Goal: Information Seeking & Learning: Learn about a topic

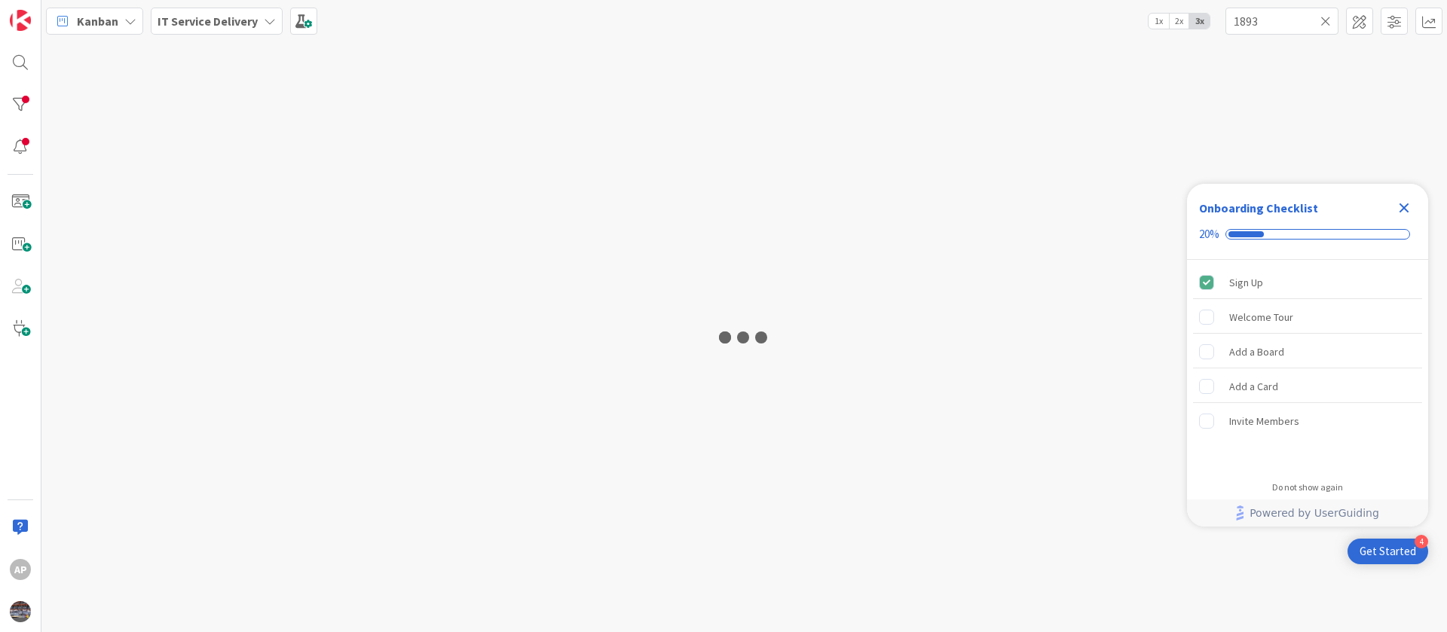
type input "1893"
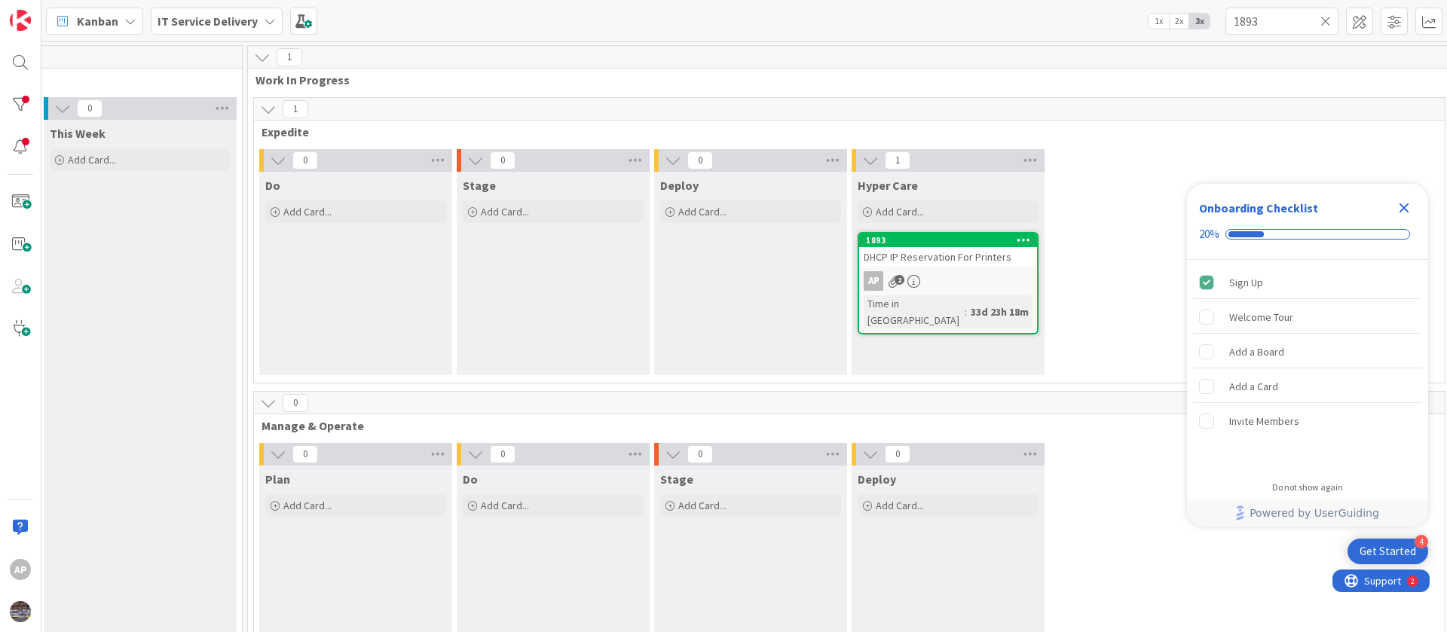
scroll to position [0, 802]
click at [955, 244] on div "1893" at bounding box center [948, 240] width 171 height 11
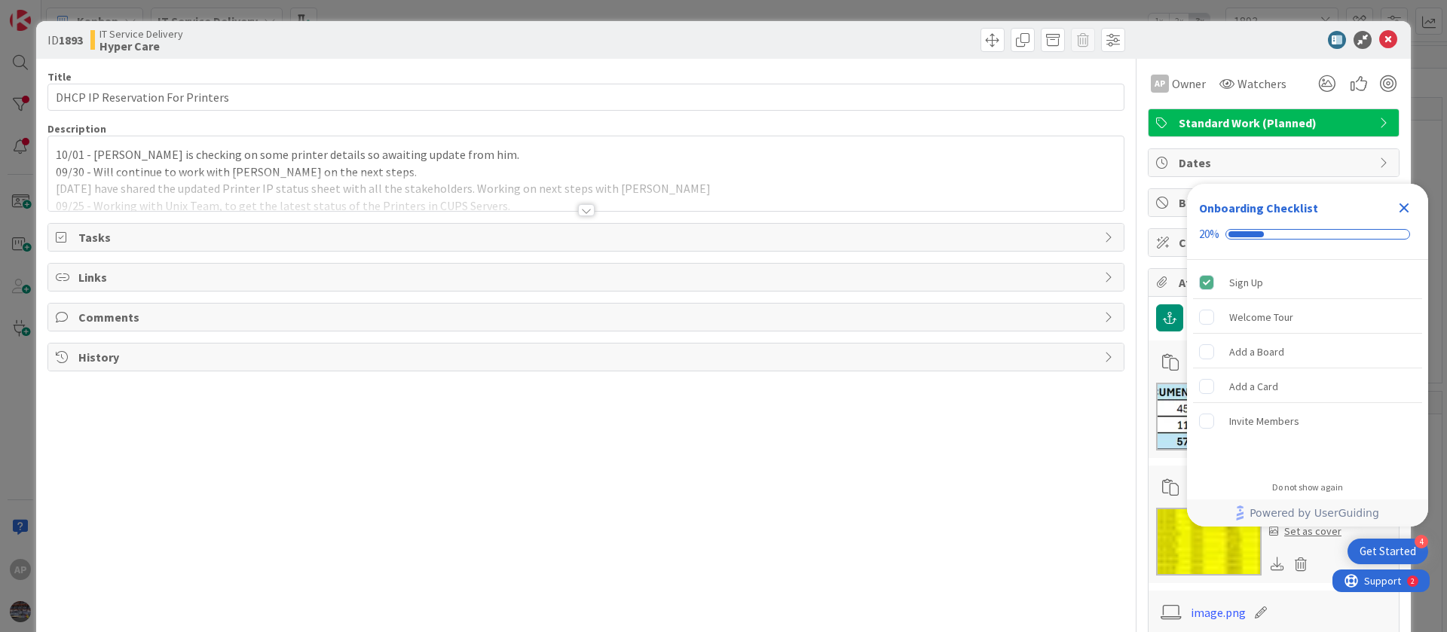
click at [1409, 204] on icon "Close Checklist" at bounding box center [1405, 208] width 10 height 10
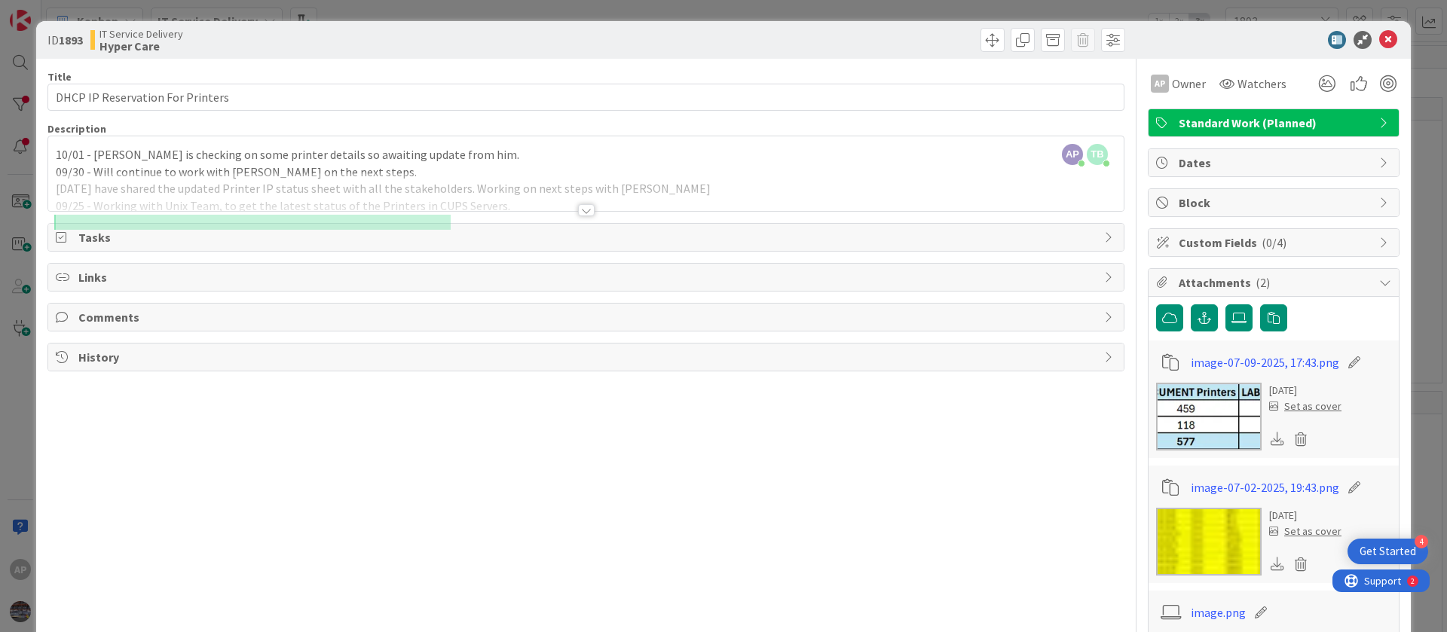
click at [55, 162] on div "AP Adharsh Polarparajendran joined 2 m ago TB Thomas Bertelsen joined 13 m ago …" at bounding box center [585, 173] width 1075 height 75
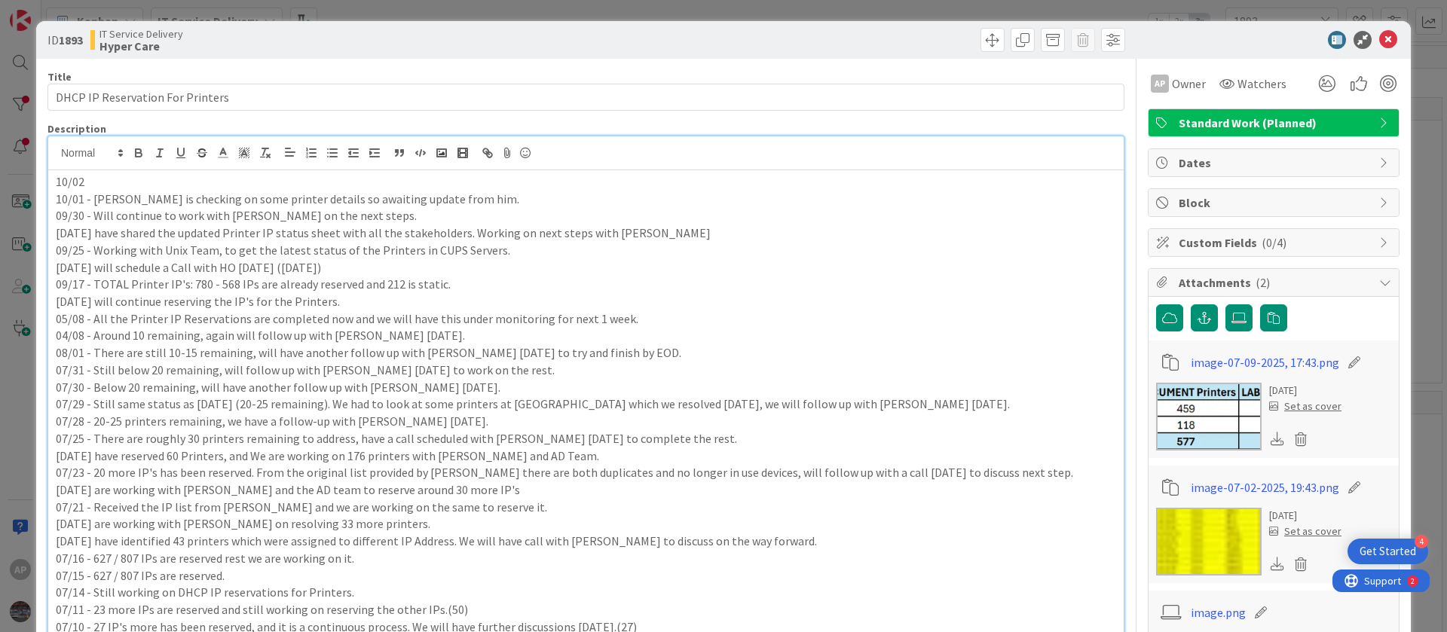
click at [107, 186] on p "10/02" at bounding box center [586, 181] width 1060 height 17
drag, startPoint x: 93, startPoint y: 185, endPoint x: 163, endPoint y: 185, distance: 69.3
click at [163, 185] on p "10/02 - Out of 106 -" at bounding box center [586, 181] width 1060 height 17
click at [107, 185] on p "10/02 - Wehave" at bounding box center [586, 181] width 1060 height 17
click at [153, 185] on p "10/02 - We have" at bounding box center [586, 181] width 1060 height 17
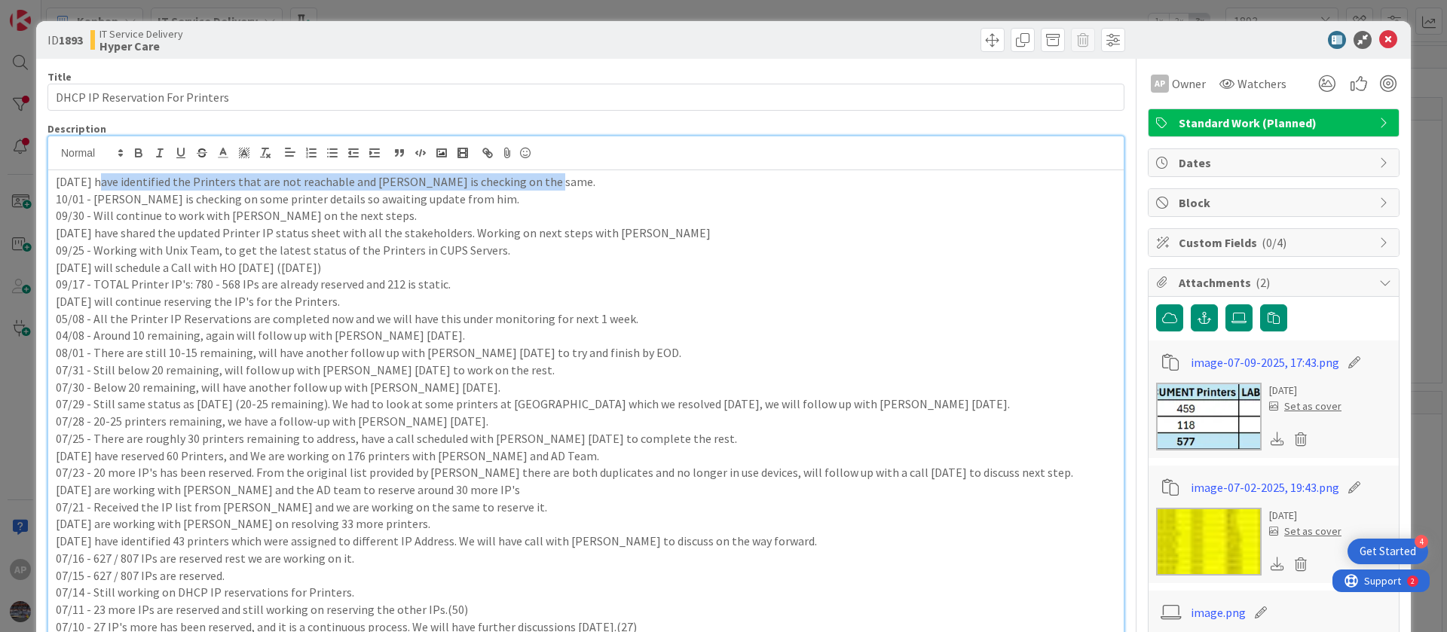
drag, startPoint x: 96, startPoint y: 186, endPoint x: 537, endPoint y: 181, distance: 440.9
click at [537, 181] on p "10/02 - We have identified the Printers that are not reachable and Shaun is che…" at bounding box center [586, 181] width 1060 height 17
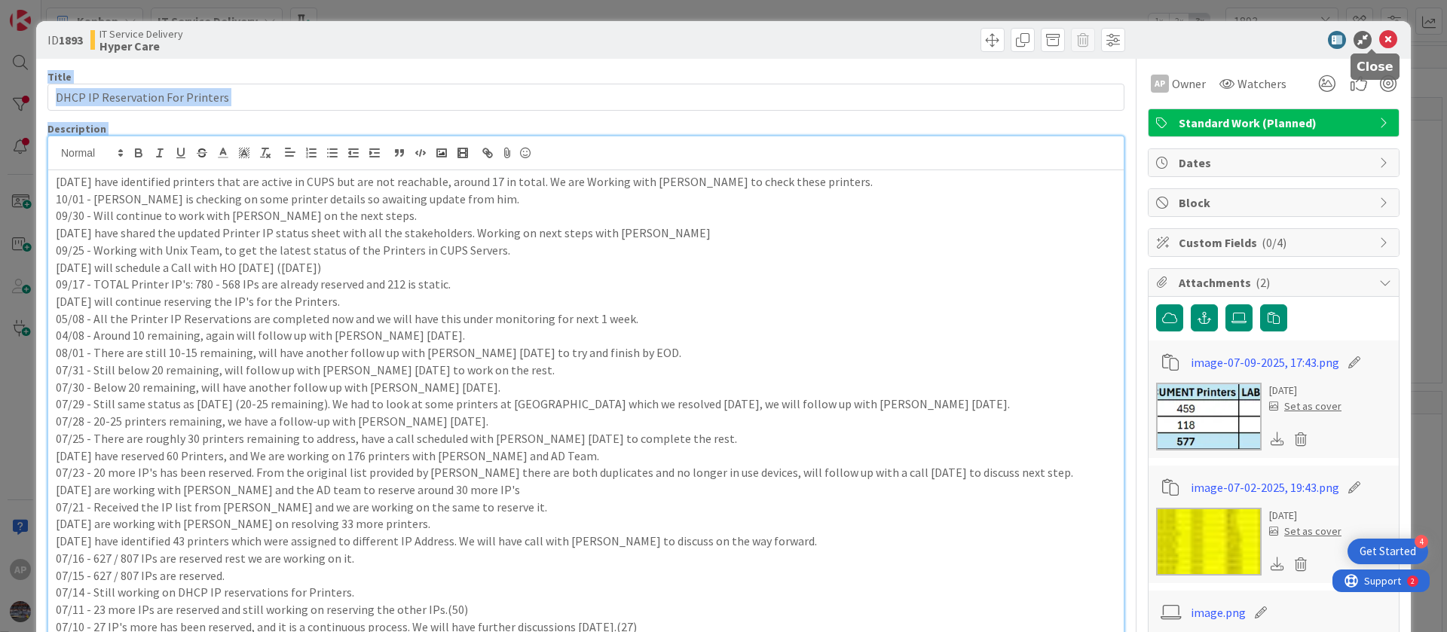
drag, startPoint x: 1369, startPoint y: 41, endPoint x: 763, endPoint y: 29, distance: 606.8
click at [955, 215] on div "ID 1893 IT Service Delivery Hyper Care Title 32 / 128 DHCP IP Reservation For P…" at bounding box center [723, 524] width 1375 height 1007
click at [488, 249] on p "09/25 - Working with Unix Team, to get the latest status of the Printers in CUP…" at bounding box center [586, 250] width 1060 height 17
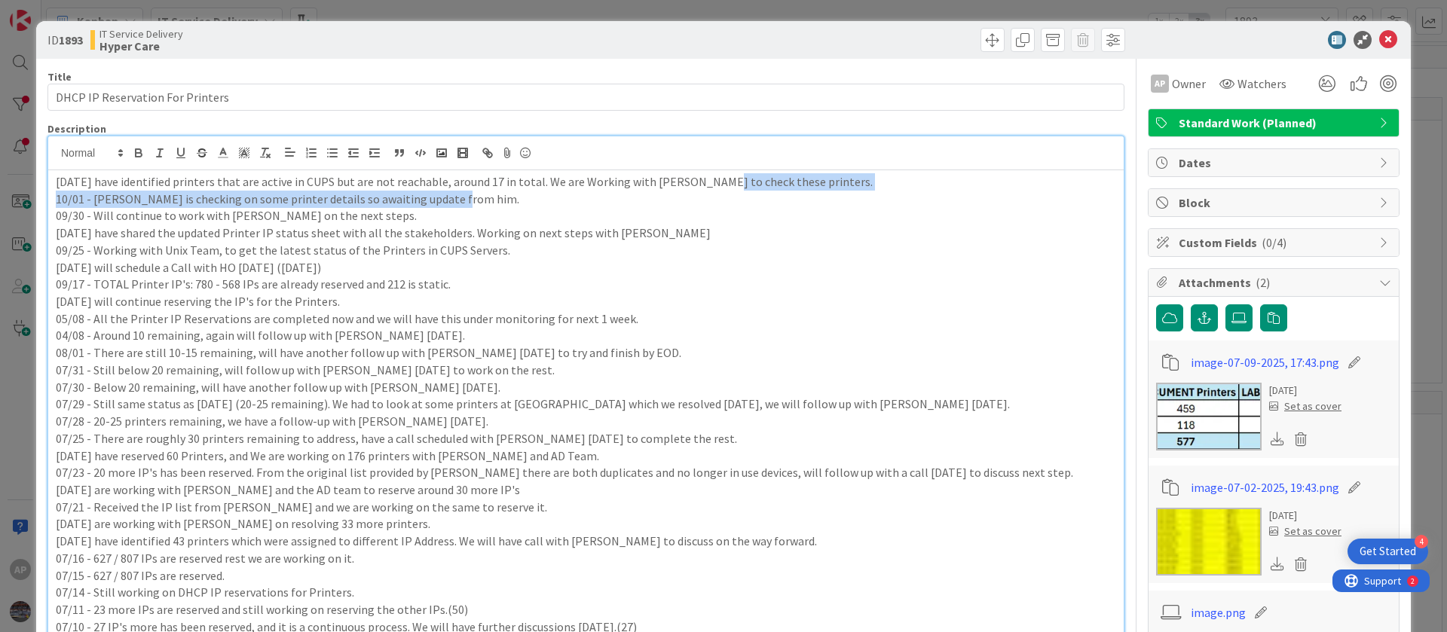
drag, startPoint x: 463, startPoint y: 191, endPoint x: 699, endPoint y: 187, distance: 236.7
click at [699, 187] on div "10/02 - We have identified printers that are active in CUPS but are not reachab…" at bounding box center [585, 513] width 1075 height 686
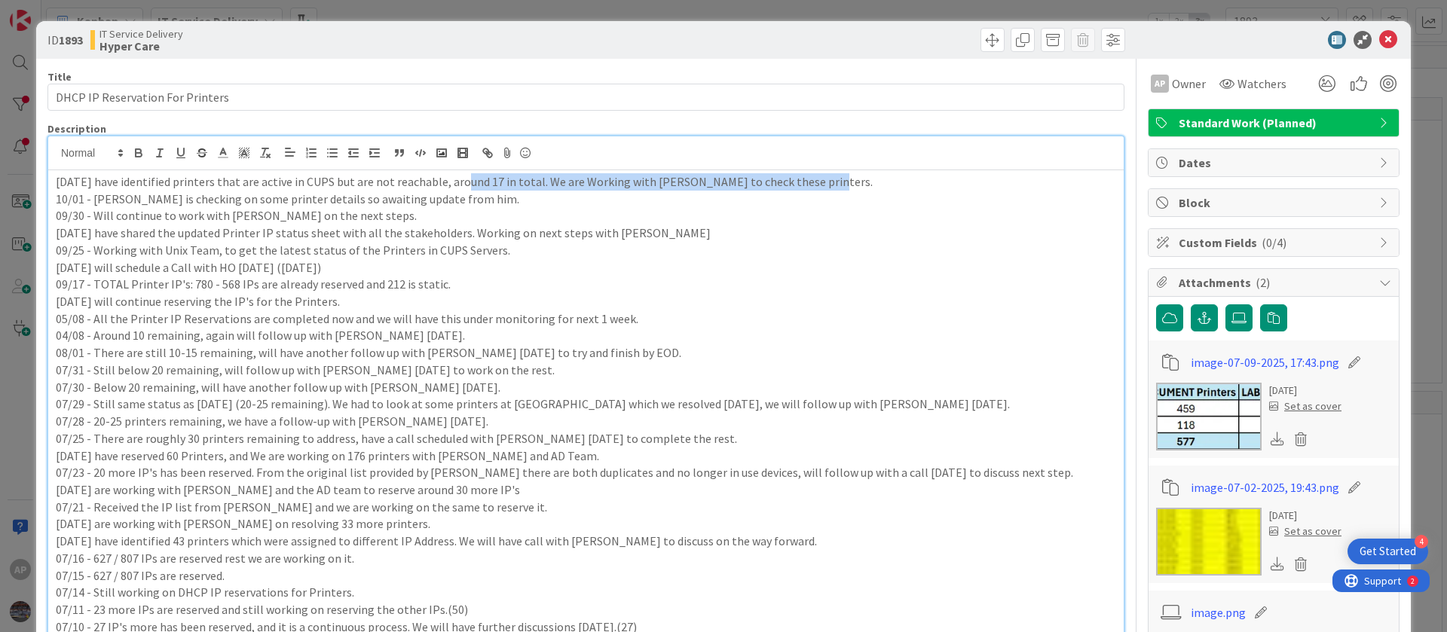
drag, startPoint x: 456, startPoint y: 177, endPoint x: 806, endPoint y: 188, distance: 349.9
click at [806, 188] on p "10/02 - We have identified printers that are active in CUPS but are not reachab…" at bounding box center [586, 181] width 1060 height 17
